Goal: Navigation & Orientation: Find specific page/section

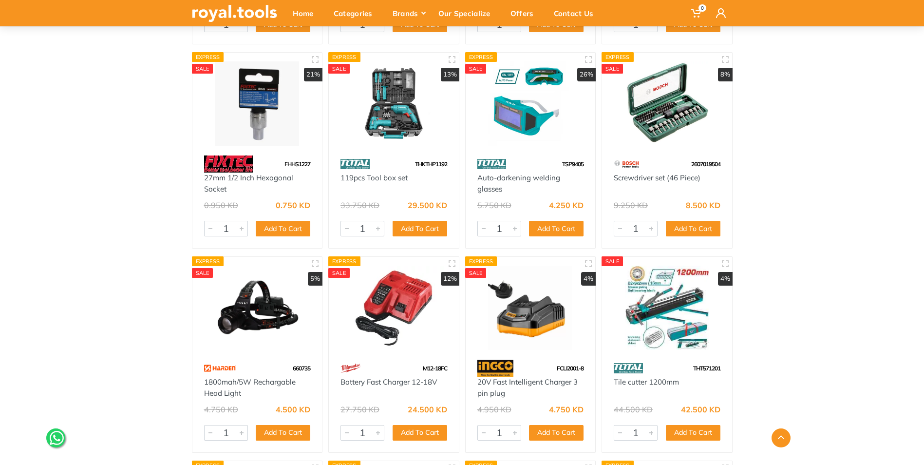
scroll to position [18847, 0]
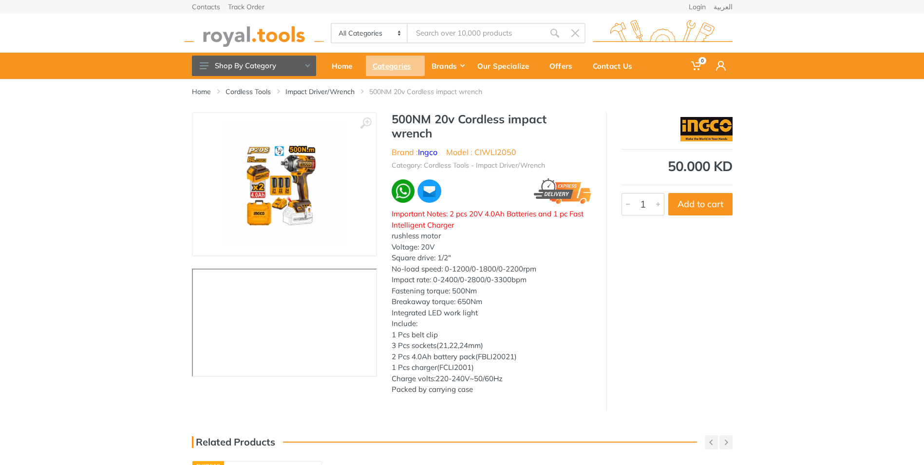
click at [398, 70] on div "Categories" at bounding box center [395, 66] width 59 height 20
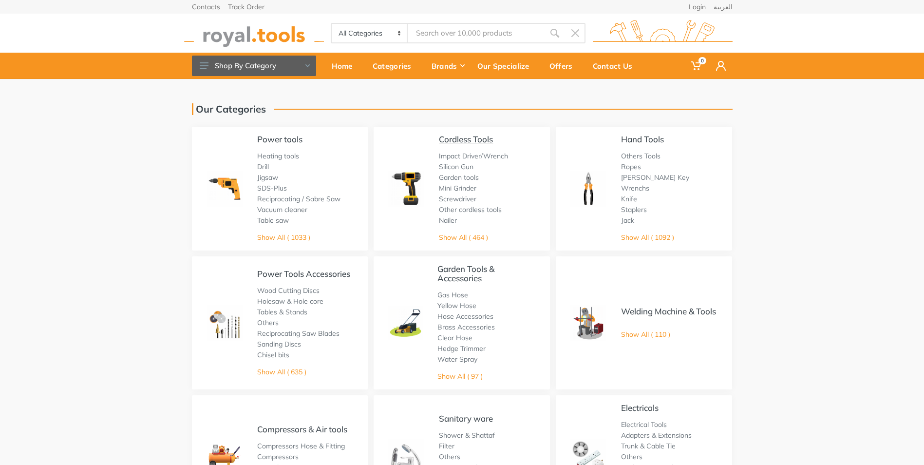
click at [450, 138] on link "Cordless Tools" at bounding box center [466, 139] width 54 height 10
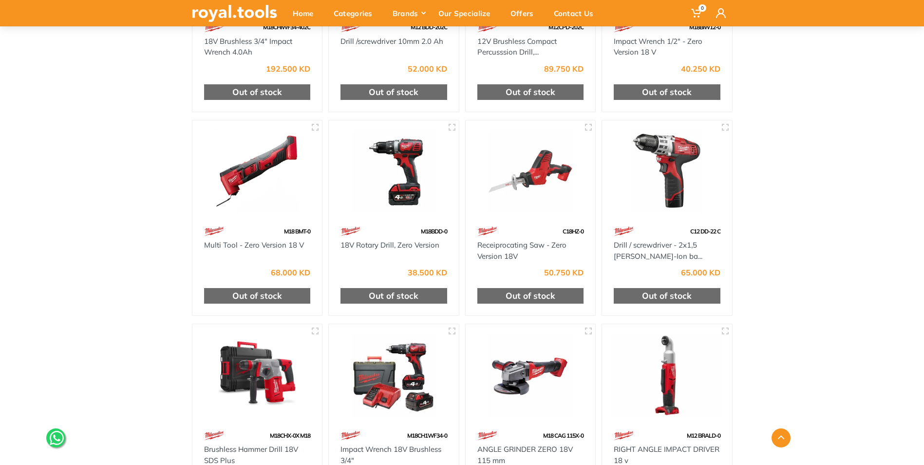
scroll to position [3312, 0]
